Goal: Task Accomplishment & Management: Use online tool/utility

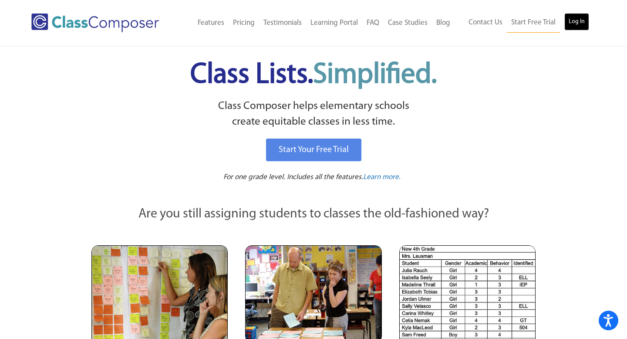
click at [572, 23] on link "Log In" at bounding box center [576, 21] width 25 height 17
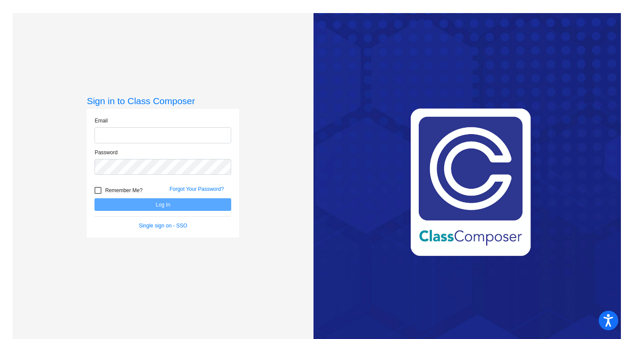
type input "[EMAIL_ADDRESS][DOMAIN_NAME]"
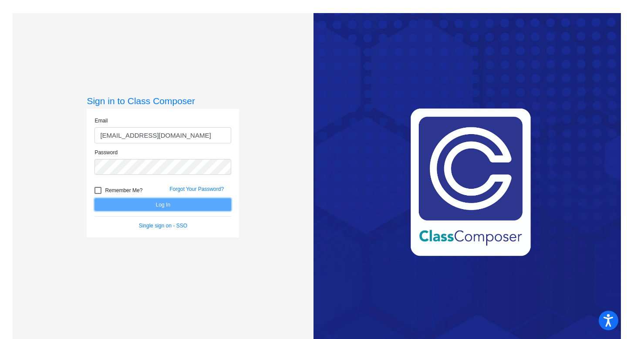
click at [159, 208] on button "Log In" at bounding box center [162, 204] width 137 height 13
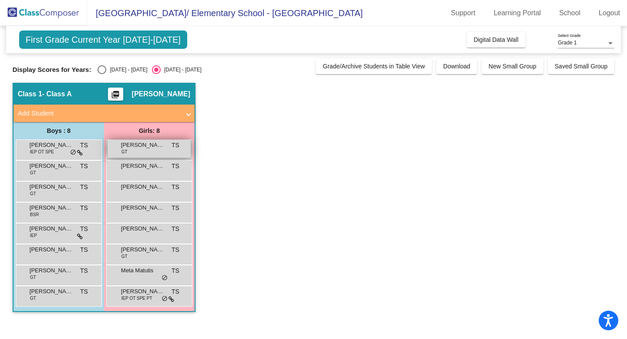
click at [158, 145] on span "Emi Armstrong" at bounding box center [143, 145] width 44 height 9
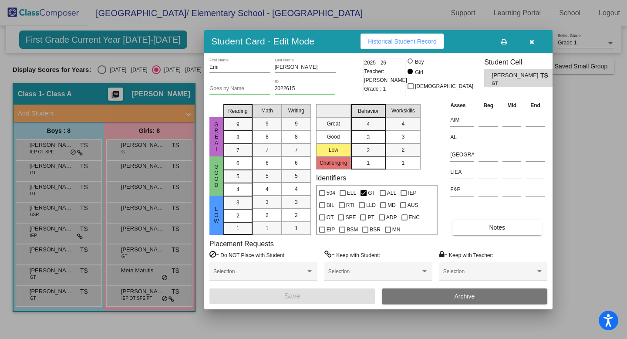
click at [531, 40] on icon "button" at bounding box center [531, 42] width 5 height 6
